Goal: Book appointment/travel/reservation

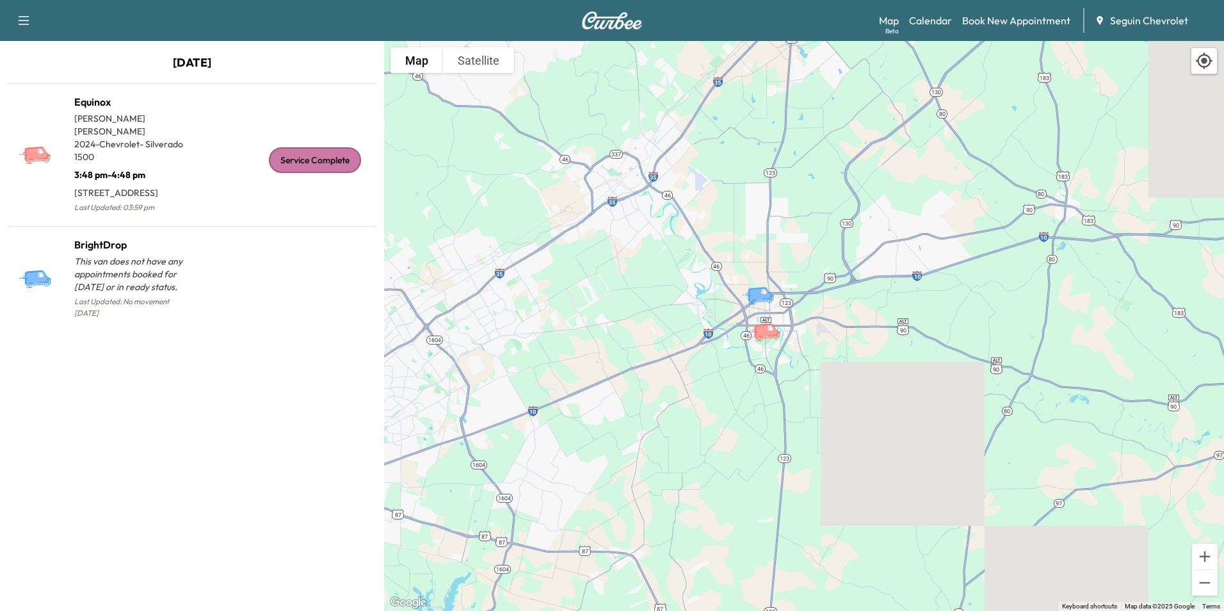
drag, startPoint x: 673, startPoint y: 189, endPoint x: 738, endPoint y: 266, distance: 100.3
click at [738, 266] on div "To activate drag with keyboard, press Alt + Enter. Once in keyboard drag state,…" at bounding box center [804, 326] width 840 height 570
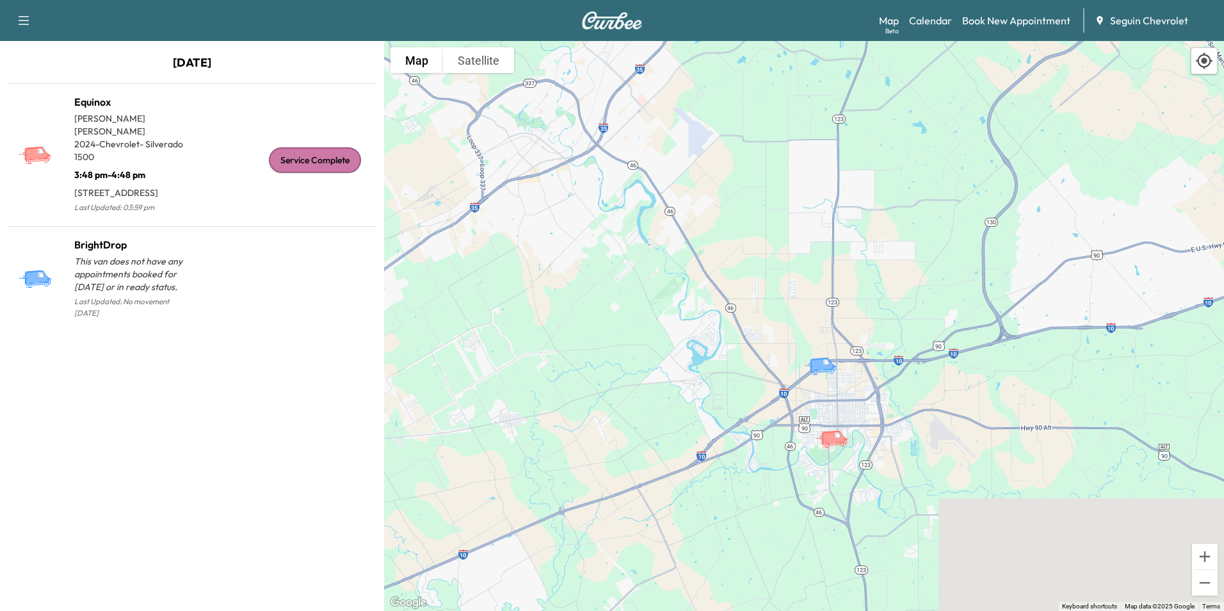
drag, startPoint x: 630, startPoint y: 195, endPoint x: 658, endPoint y: 220, distance: 37.6
click at [658, 220] on div "To activate drag with keyboard, press Alt + Enter. Once in keyboard drag state,…" at bounding box center [804, 326] width 840 height 570
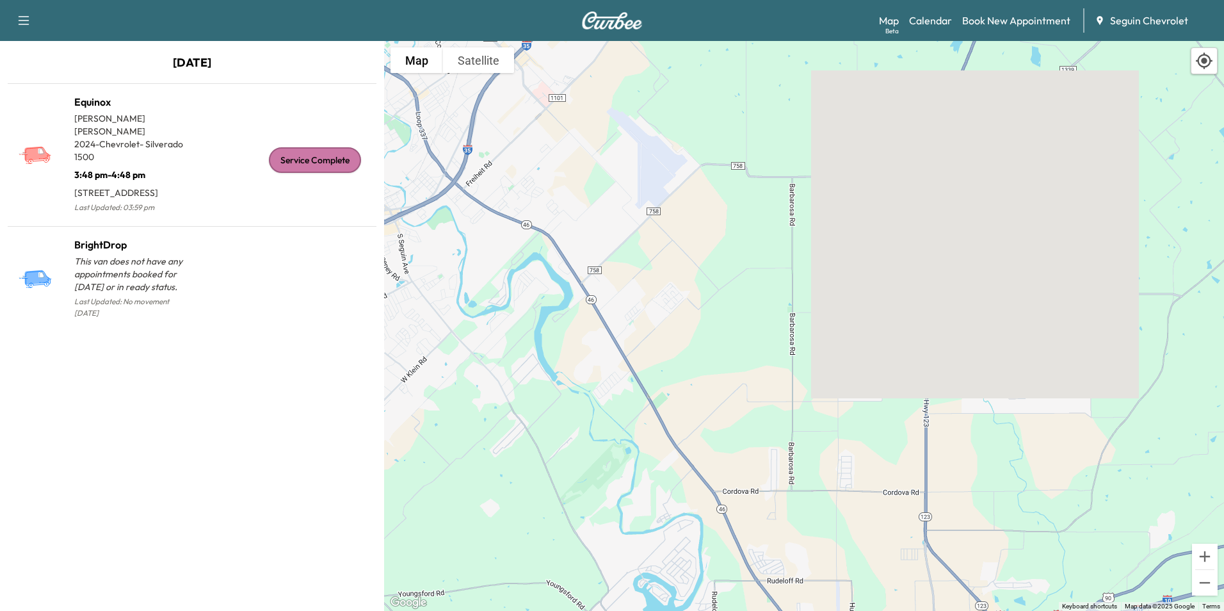
click at [609, 24] on img at bounding box center [611, 21] width 61 height 18
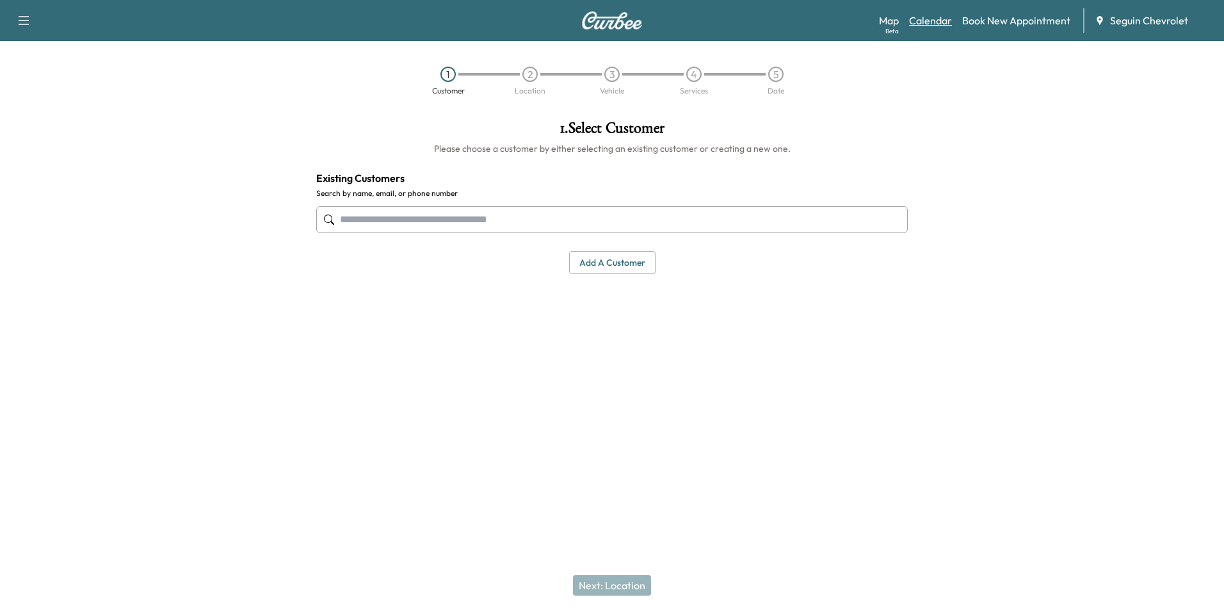
click at [941, 17] on link "Calendar" at bounding box center [930, 20] width 43 height 15
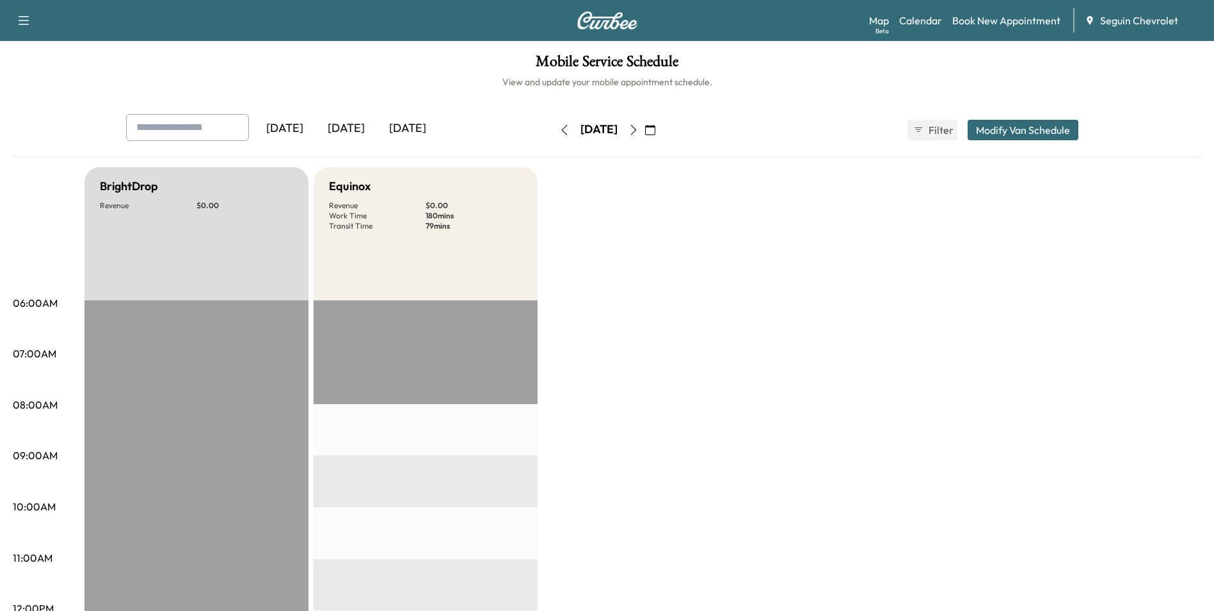
click at [636, 132] on icon "button" at bounding box center [633, 130] width 6 height 10
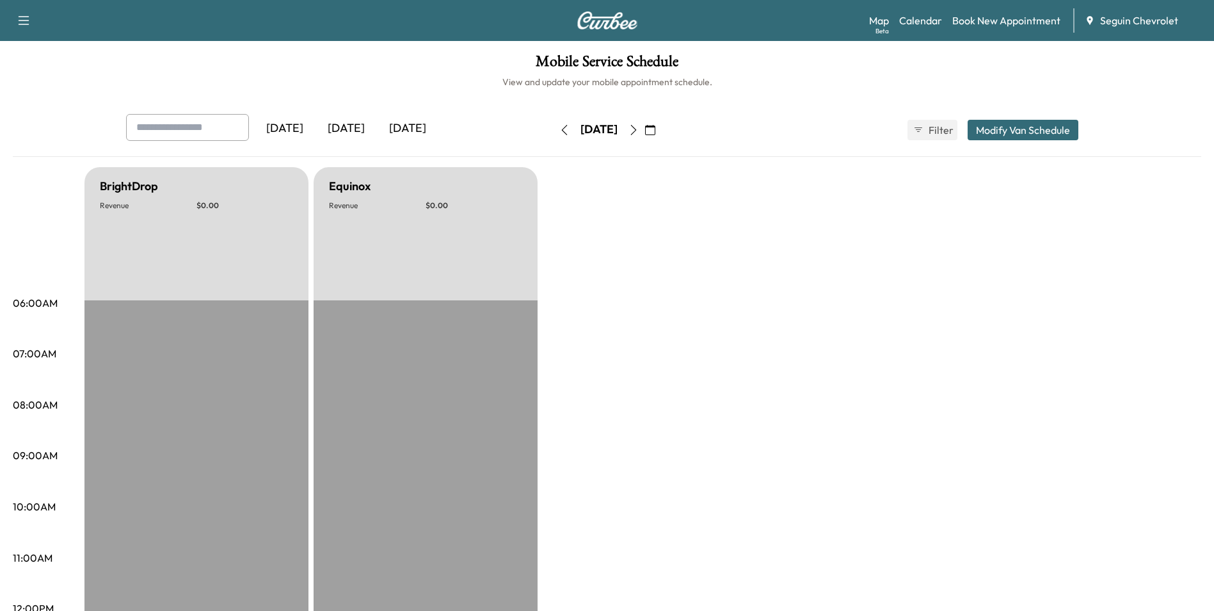
click at [639, 131] on icon "button" at bounding box center [633, 130] width 10 height 10
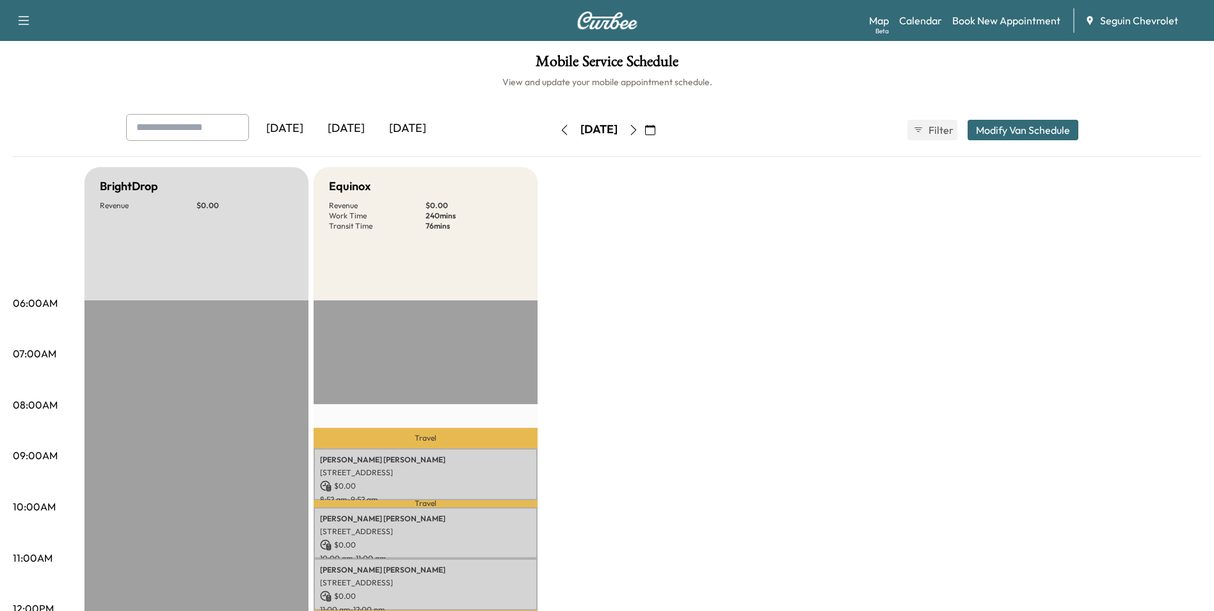
click at [639, 134] on icon "button" at bounding box center [633, 130] width 10 height 10
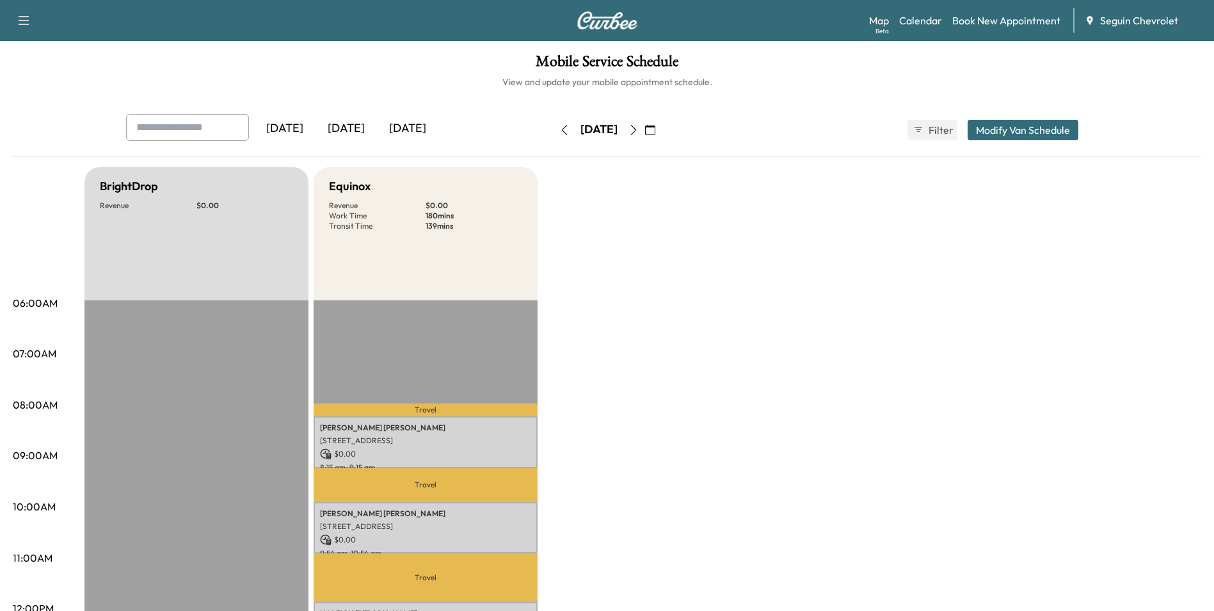
click at [639, 129] on icon "button" at bounding box center [633, 130] width 10 height 10
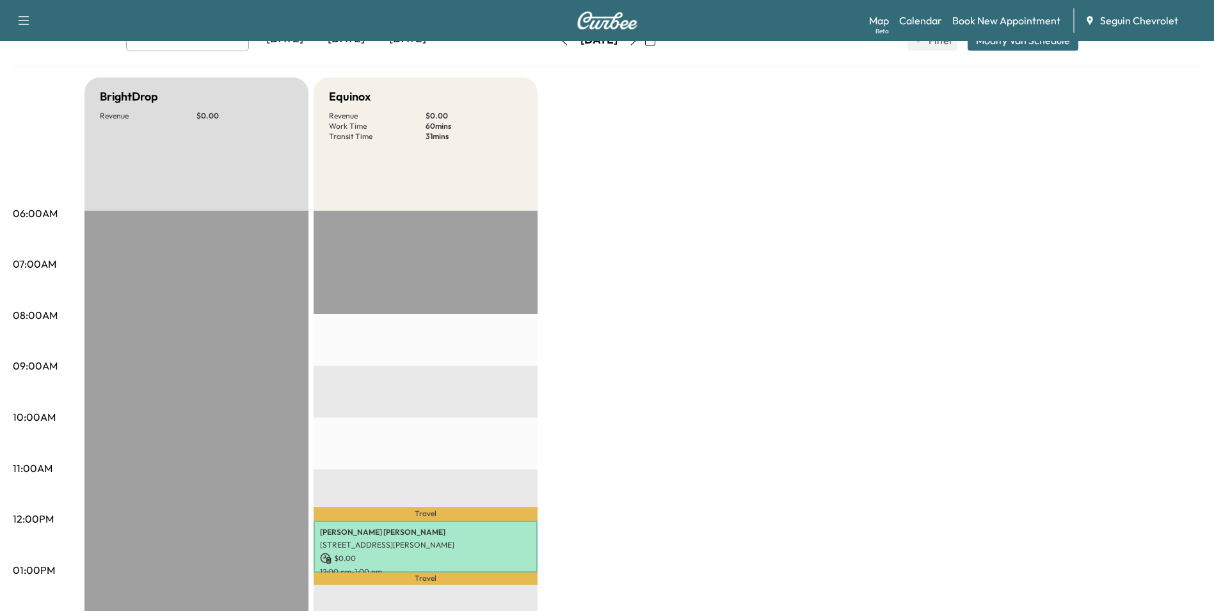
scroll to position [64, 0]
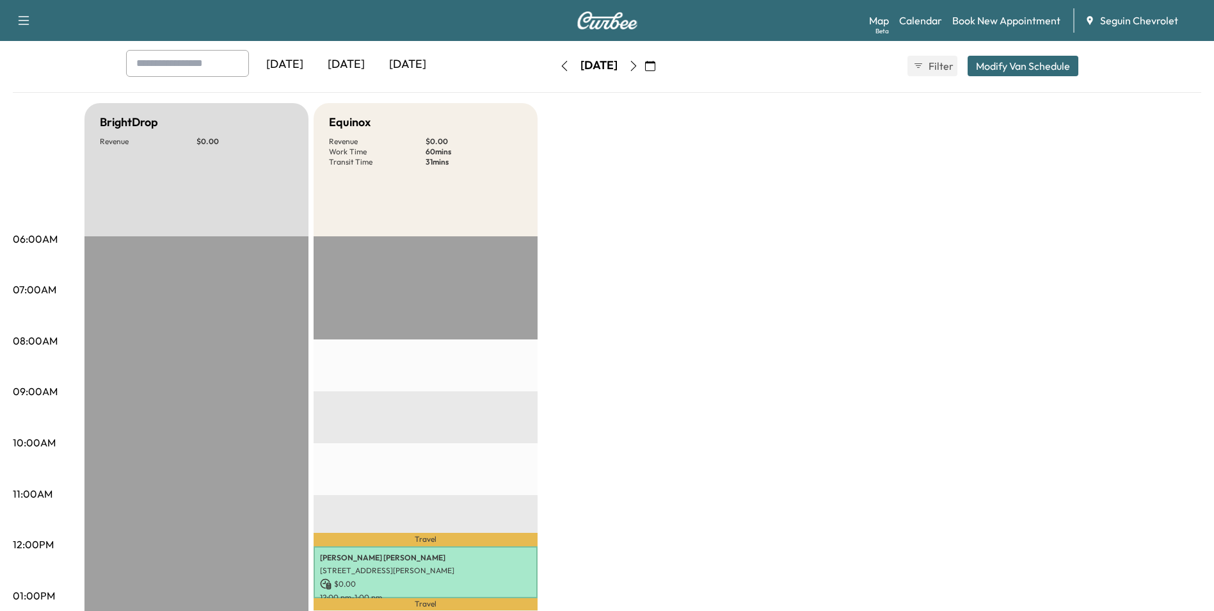
click at [639, 66] on icon "button" at bounding box center [633, 66] width 10 height 10
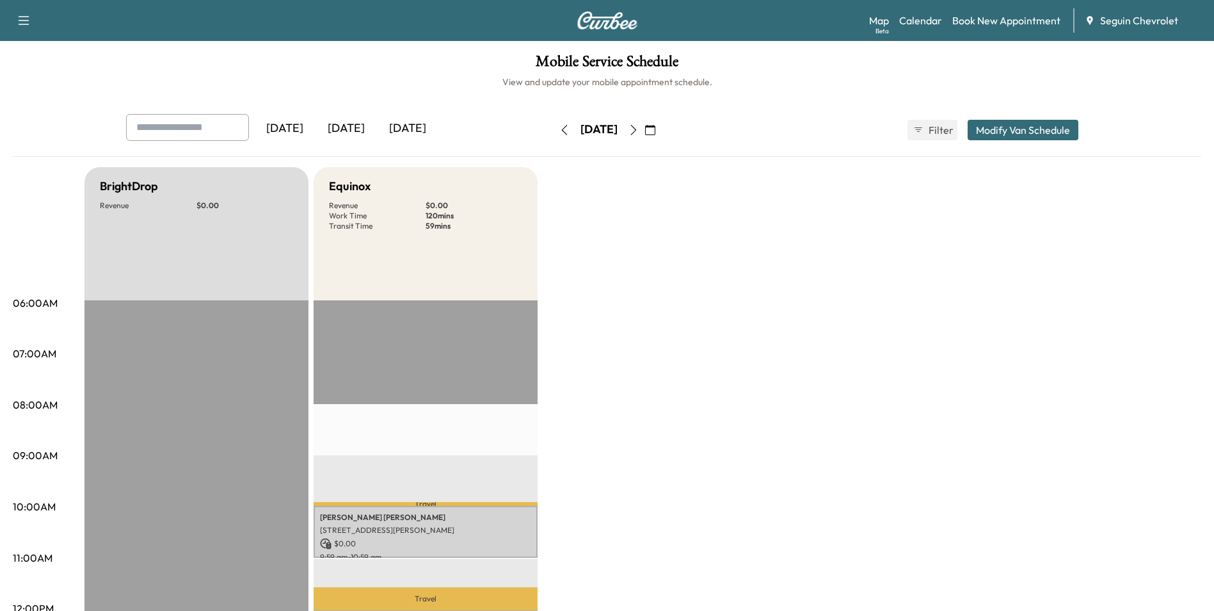
click at [644, 131] on button "button" at bounding box center [634, 130] width 22 height 20
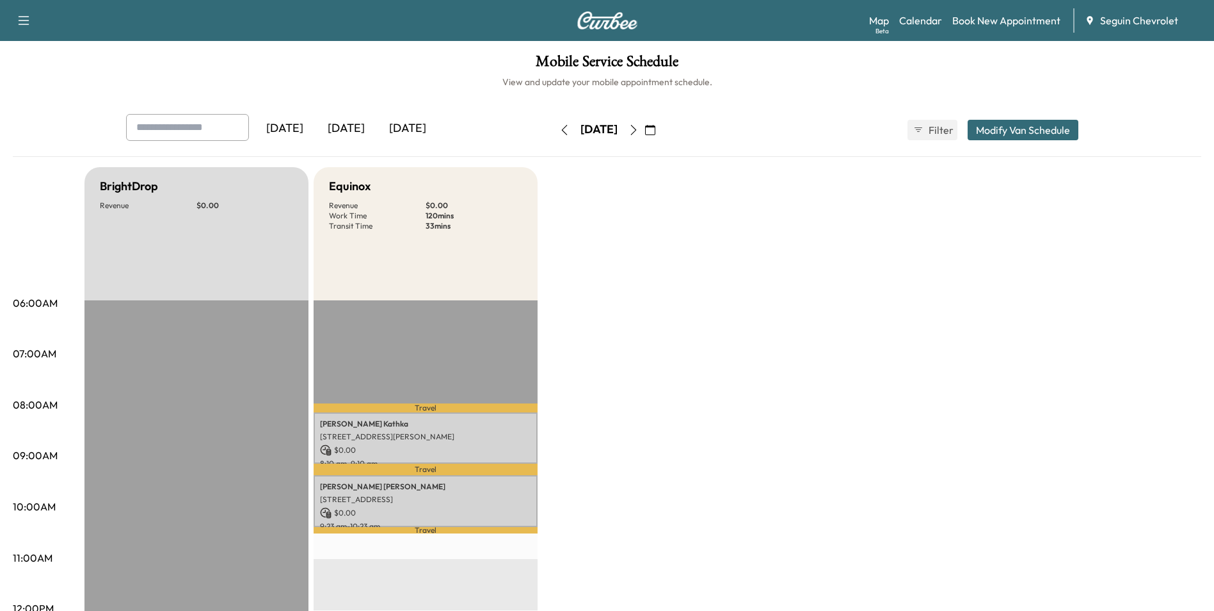
click at [573, 34] on div "Support Log Out Map Beta Calendar Book New Appointment Seguin Chevrolet" at bounding box center [607, 20] width 1214 height 41
